Goal: Communication & Community: Ask a question

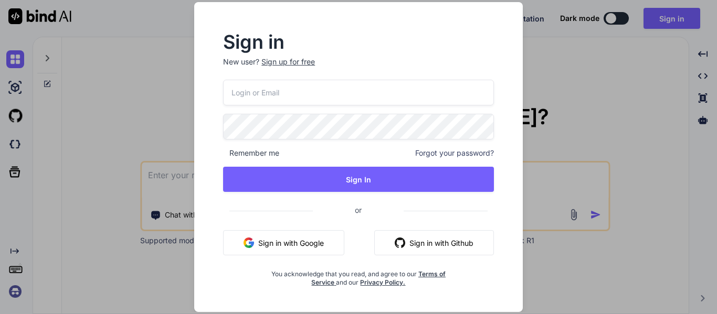
click at [287, 60] on div "Sign up for free" at bounding box center [288, 62] width 54 height 10
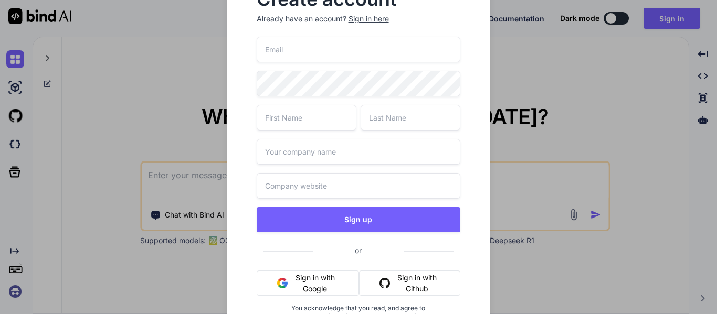
click at [308, 188] on input "text" at bounding box center [359, 186] width 204 height 26
paste input "https://www.google.com/search?q=Wipro&rlz=1C1CHBF_enIN1176IN1176&oq=Wipro&gs_lc…"
type input "https://www.google.com/search?q=Wipro&rlz=1C1CHBF_enIN1176IN1176&oq=Wipro&gs_lc…"
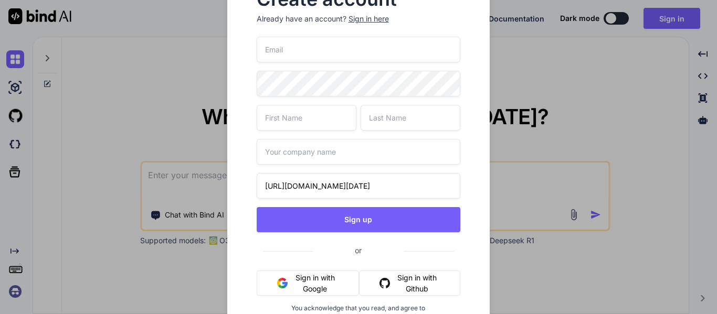
click at [291, 158] on input "text" at bounding box center [359, 152] width 204 height 26
type input "Wipro"
click at [295, 126] on input "text" at bounding box center [307, 118] width 100 height 26
type input "Upendra"
type input "Saqhi"
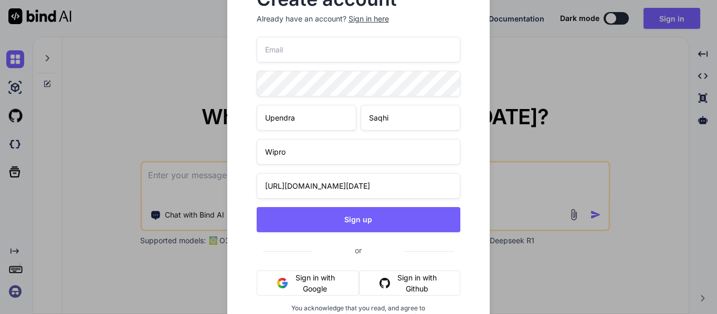
click at [274, 48] on input "email" at bounding box center [359, 50] width 204 height 26
paste input "[EMAIL_ADDRESS][DOMAIN_NAME]"
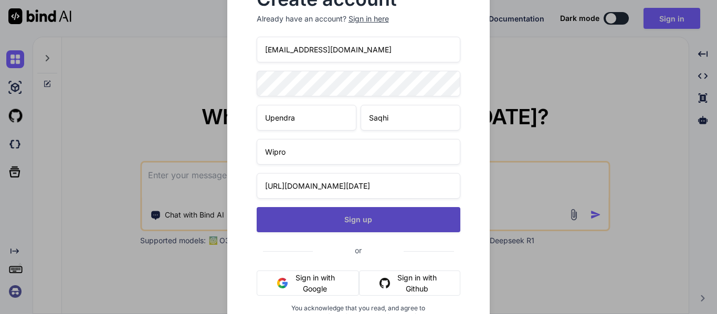
type input "[EMAIL_ADDRESS][DOMAIN_NAME]"
click at [343, 222] on button "Sign up" at bounding box center [359, 219] width 204 height 25
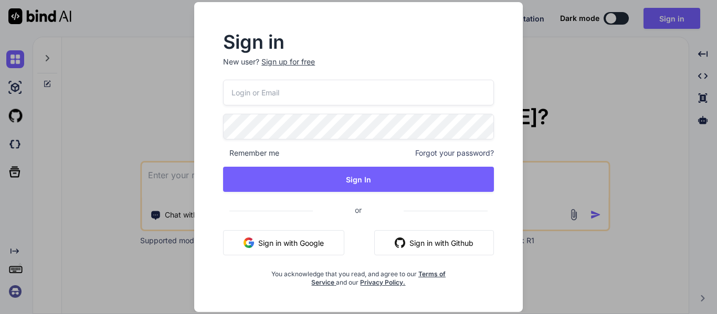
click at [238, 95] on input "email" at bounding box center [358, 93] width 271 height 26
paste input "[EMAIL_ADDRESS][DOMAIN_NAME]"
type input "[EMAIL_ADDRESS][DOMAIN_NAME]"
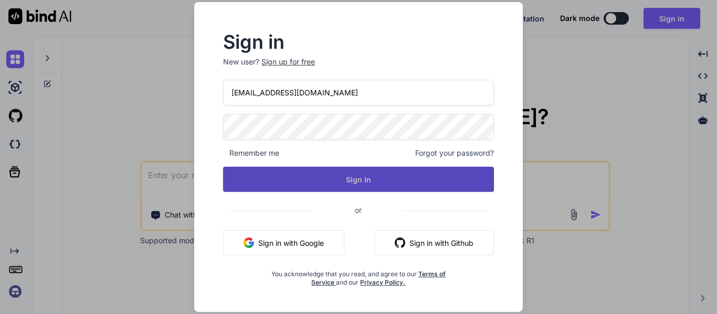
click at [358, 187] on button "Sign In" at bounding box center [358, 179] width 271 height 25
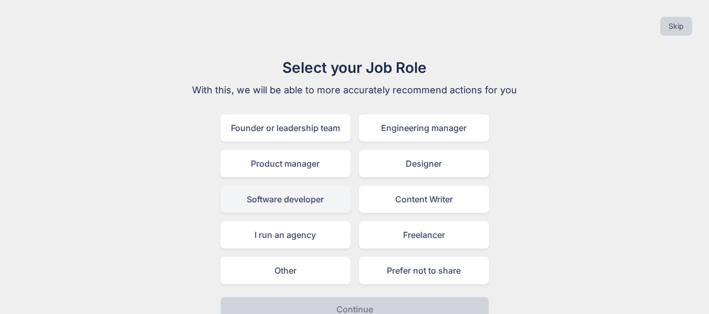
click at [266, 202] on div "Software developer" at bounding box center [285, 199] width 130 height 27
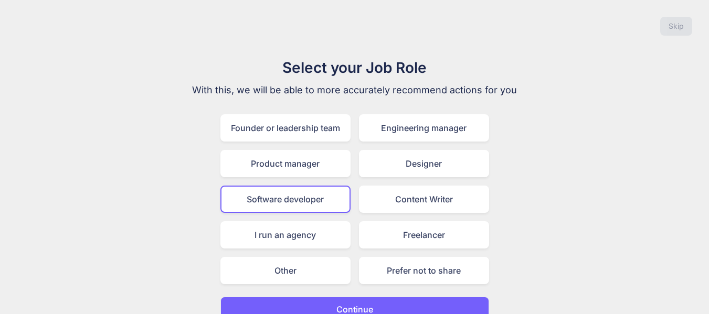
click at [368, 307] on p "Continue" at bounding box center [354, 309] width 37 height 13
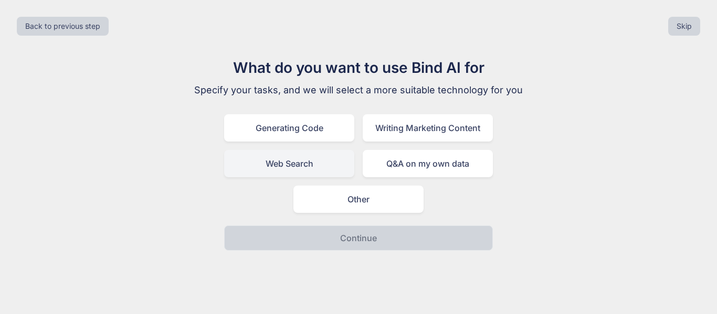
click at [263, 161] on div "Web Search" at bounding box center [289, 163] width 130 height 27
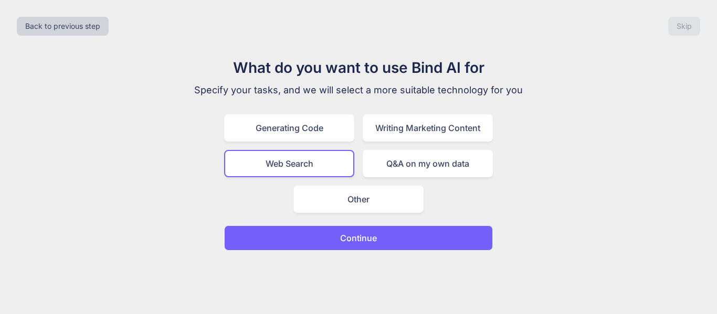
click at [342, 241] on p "Continue" at bounding box center [358, 238] width 37 height 13
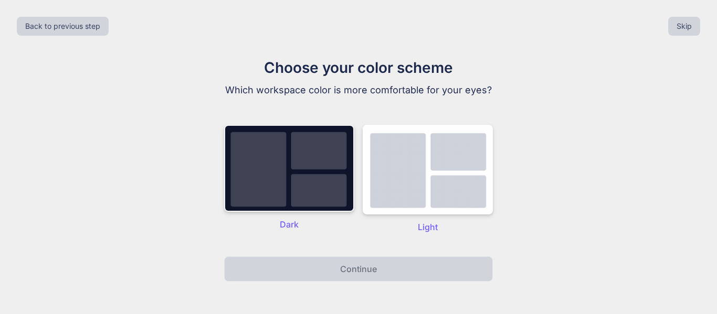
click at [261, 149] on img at bounding box center [289, 168] width 130 height 87
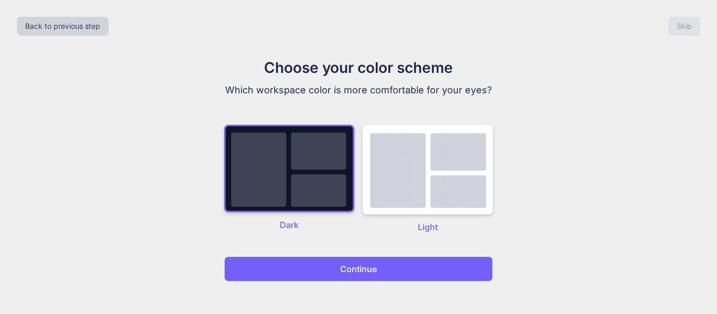
click at [311, 259] on button "Continue" at bounding box center [358, 269] width 269 height 25
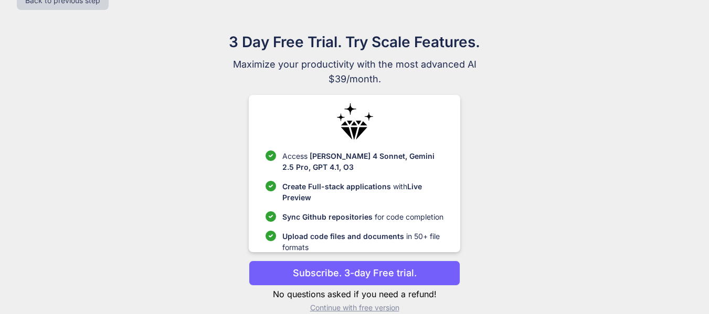
scroll to position [41, 0]
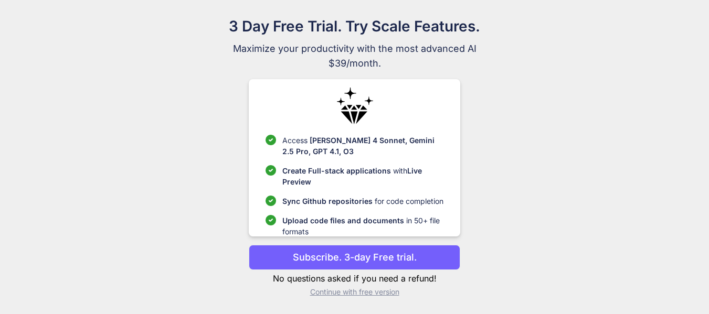
click at [323, 292] on p "Continue with free version" at bounding box center [354, 292] width 211 height 10
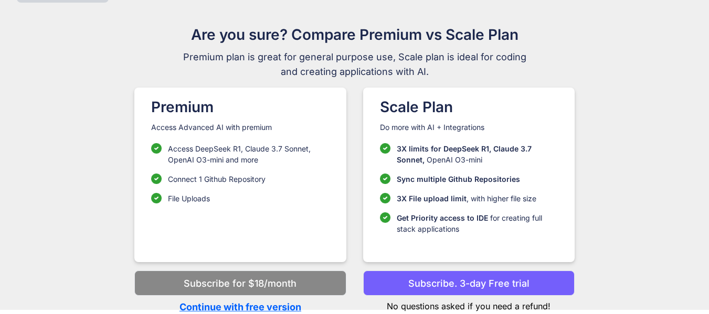
scroll to position [33, 0]
click at [240, 307] on p "Continue with free version" at bounding box center [239, 307] width 211 height 14
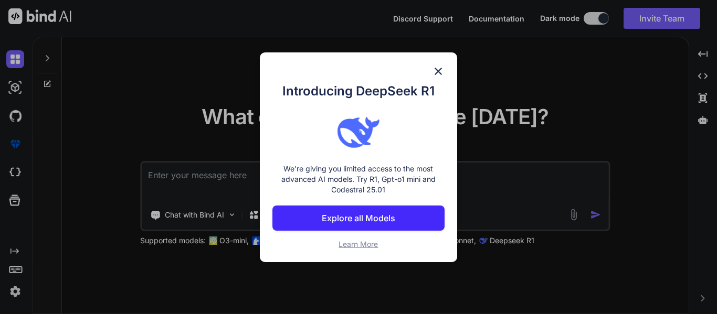
click at [436, 70] on img at bounding box center [438, 71] width 13 height 13
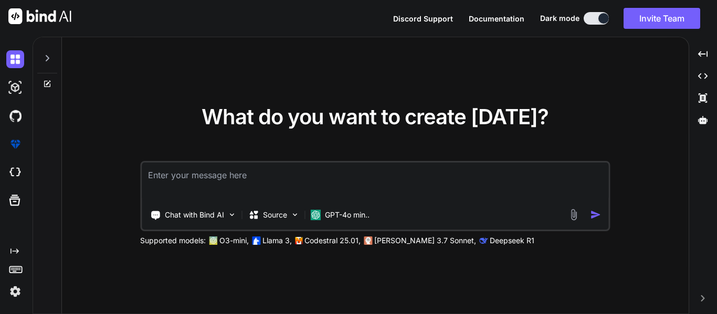
click at [232, 187] on textarea at bounding box center [375, 182] width 466 height 39
type textarea "x"
type textarea "M"
type textarea "x"
type textarea "Mi"
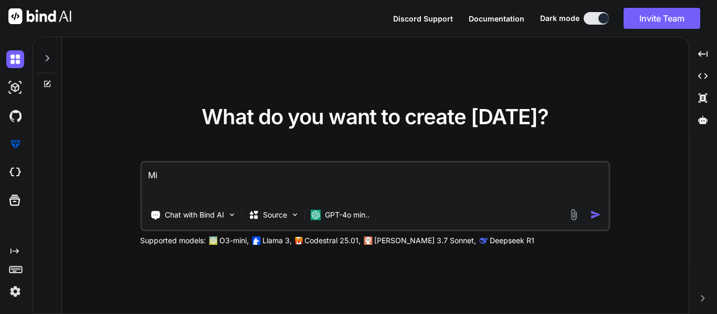
type textarea "x"
type textarea "Mic"
type textarea "x"
type textarea "Micr"
type textarea "x"
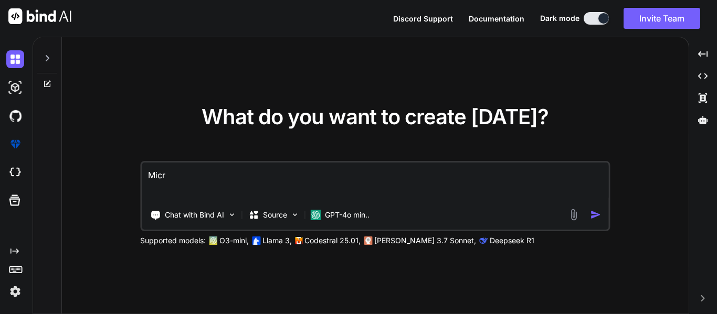
type textarea "Micro"
type textarea "x"
type textarea "Micros"
type textarea "x"
type textarea "Microse"
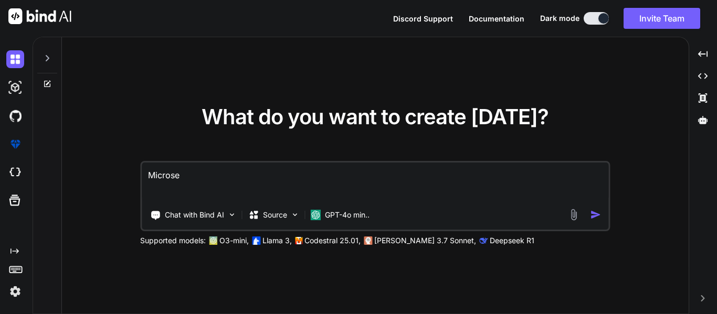
type textarea "x"
type textarea "Microser"
type textarea "x"
type textarea "Microserv"
type textarea "x"
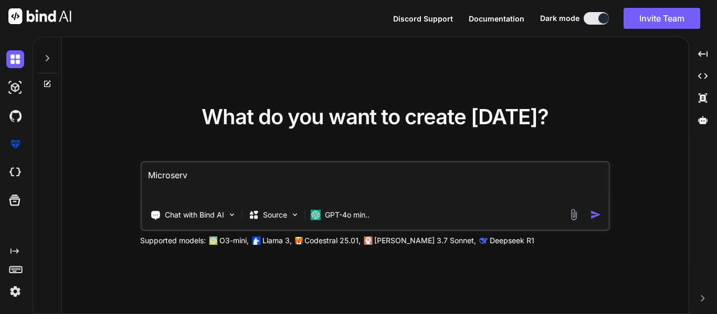
type textarea "Microservi"
type textarea "x"
type textarea "Microservic"
type textarea "x"
type textarea "Microservice"
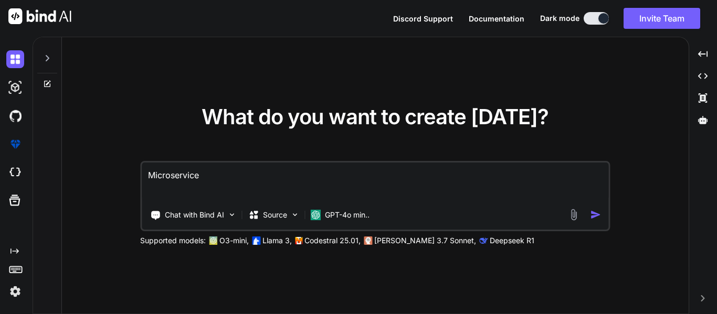
type textarea "x"
type textarea "Microservices"
type textarea "x"
type textarea "Microservices"
type textarea "x"
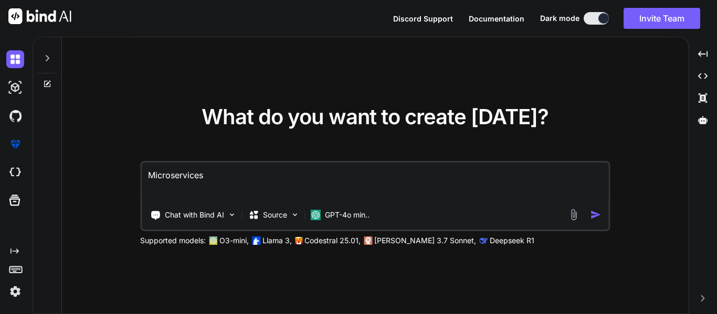
type textarea "Microservices b"
type textarea "x"
type textarea "Microservices be"
type textarea "x"
type textarea "Microservices beg"
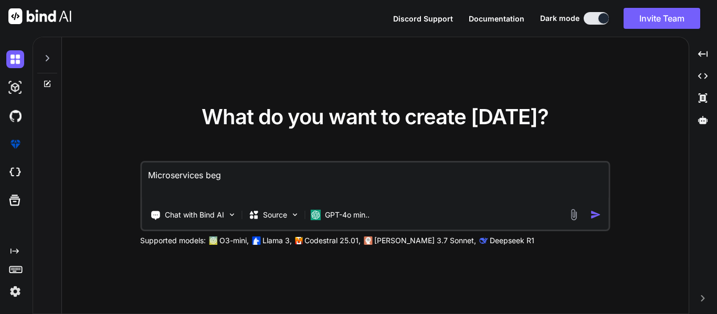
type textarea "x"
type textarea "Microservices begi"
type textarea "x"
type textarea "Microservices begin"
type textarea "x"
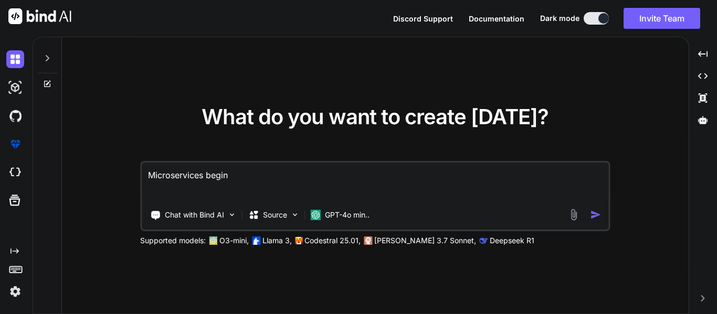
type textarea "Microservices beginn"
type textarea "x"
type textarea "Microservices beginne"
type textarea "x"
type textarea "Microservices beginner"
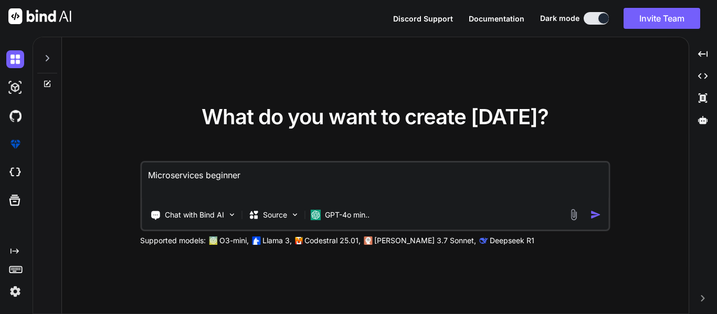
type textarea "x"
type textarea "Microservices beginner"
type textarea "x"
type textarea "Microservices beginner a"
type textarea "x"
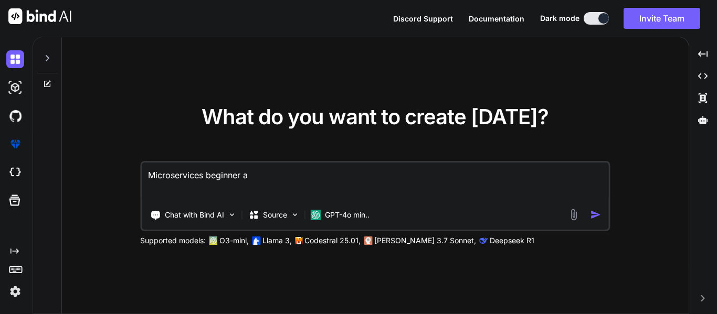
type textarea "Microservices beginner al"
type textarea "x"
type textarea "Microservices beginner al"
type textarea "x"
type textarea "Microservices beginner al"
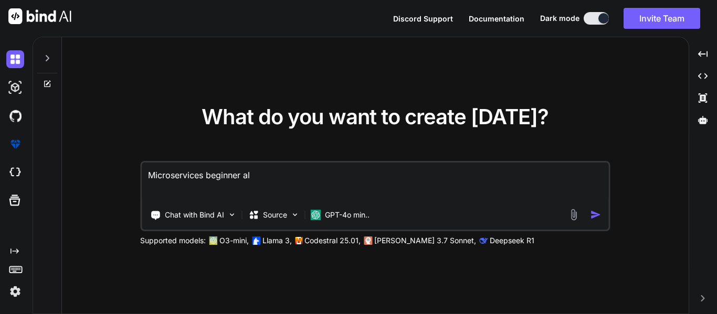
type textarea "x"
type textarea "Microservices beginner all"
type textarea "x"
type textarea "Microservices beginner all"
type textarea "x"
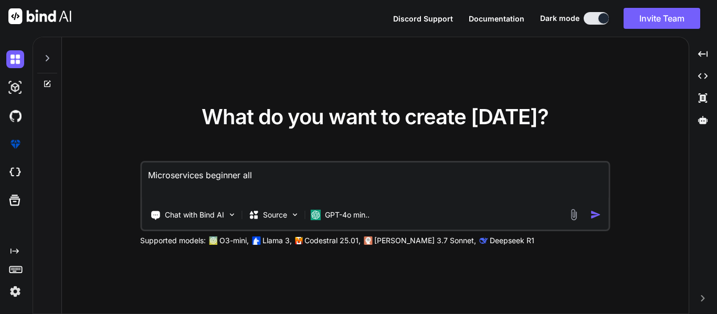
type textarea "Microservices beginner all v"
type textarea "x"
type textarea "Microservices beginner all vie"
type textarea "x"
type textarea "Microservices beginner all view"
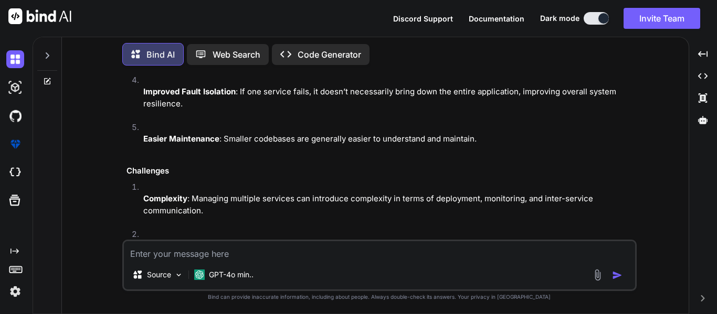
scroll to position [629, 0]
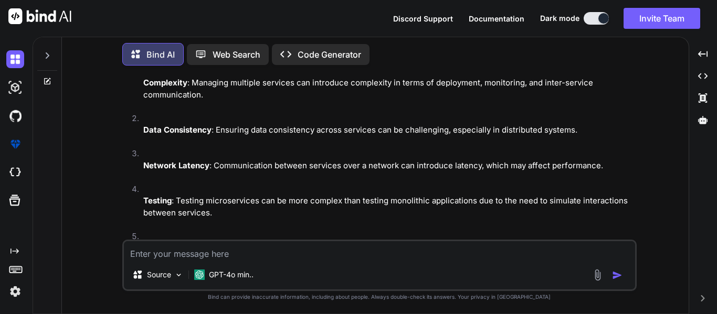
click at [181, 245] on textarea at bounding box center [379, 250] width 511 height 19
type textarea "x"
type textarea "I"
type textarea "x"
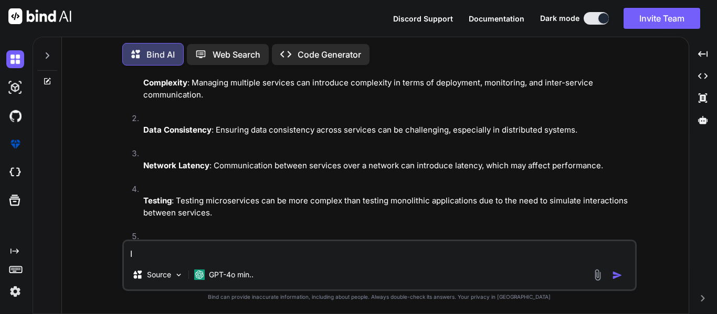
type textarea "I"
type textarea "x"
type textarea "I w"
type textarea "x"
type textarea "I wa"
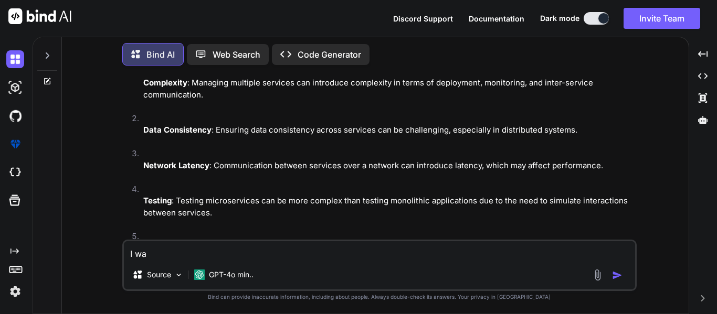
type textarea "x"
type textarea "I wan"
type textarea "x"
type textarea "I want"
type textarea "x"
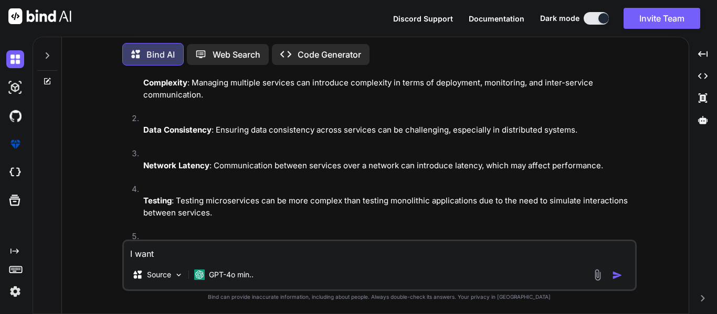
type textarea "I want"
type textarea "x"
type textarea "I want i"
type textarea "x"
type textarea "I want in"
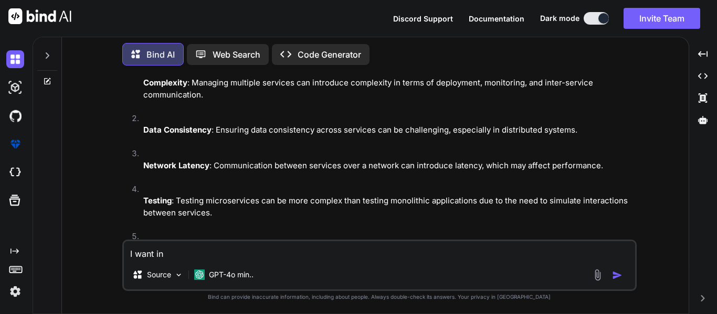
type textarea "x"
type textarea "I want in"
type textarea "x"
type textarea "I want in c"
type textarea "x"
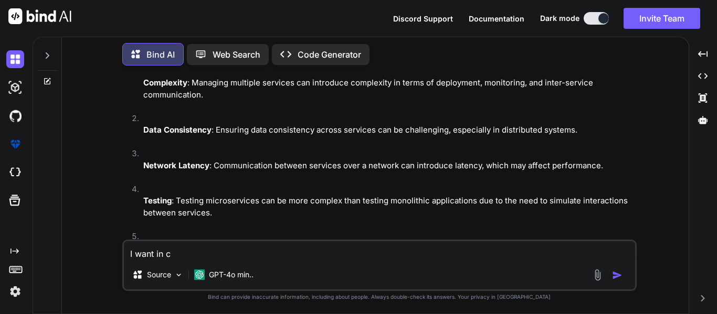
type textarea "I want in c#"
type textarea "x"
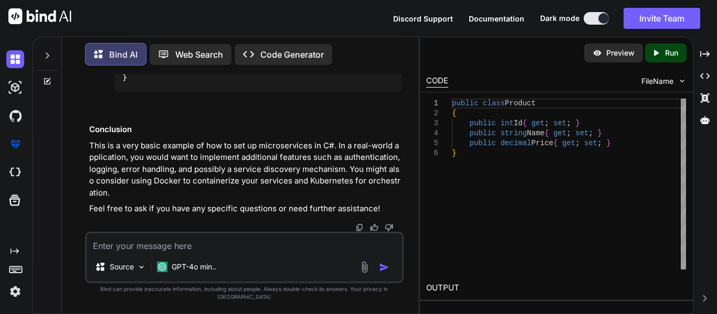
scroll to position [2914, 0]
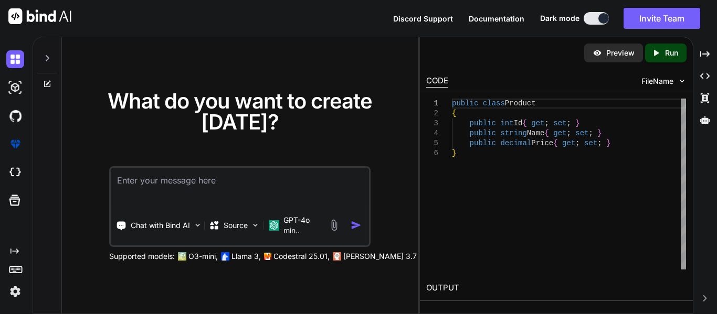
type textarea "x"
